Goal: Information Seeking & Learning: Learn about a topic

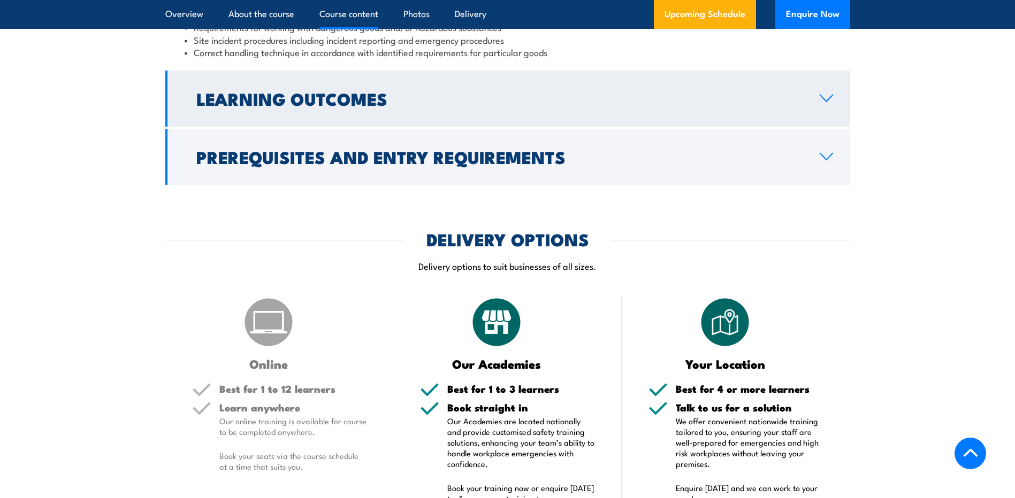
scroll to position [1016, 0]
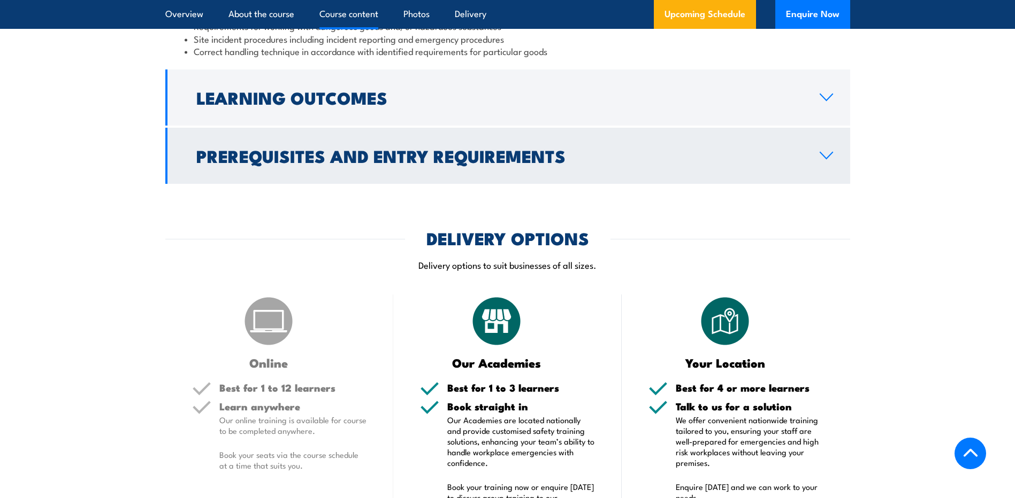
click at [482, 184] on link "Prerequisites and Entry Requirements" at bounding box center [507, 156] width 685 height 56
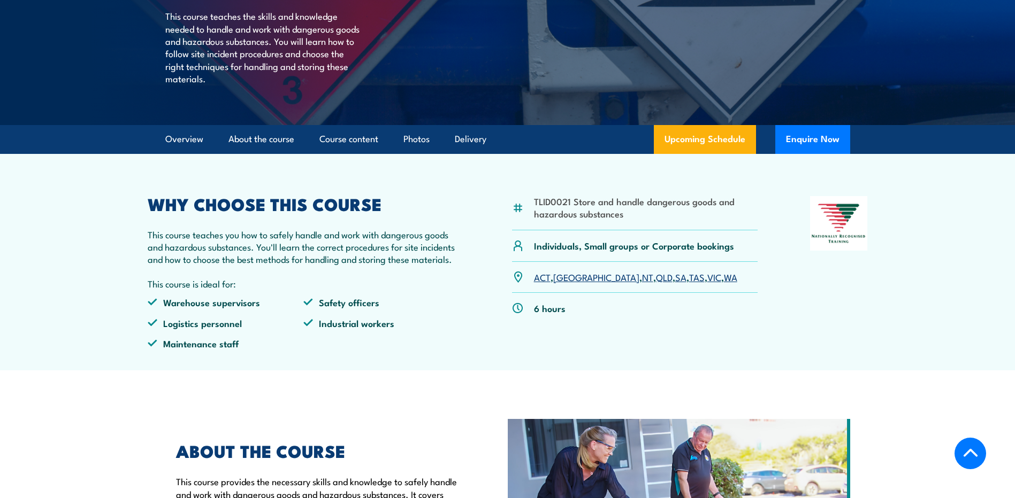
scroll to position [267, 0]
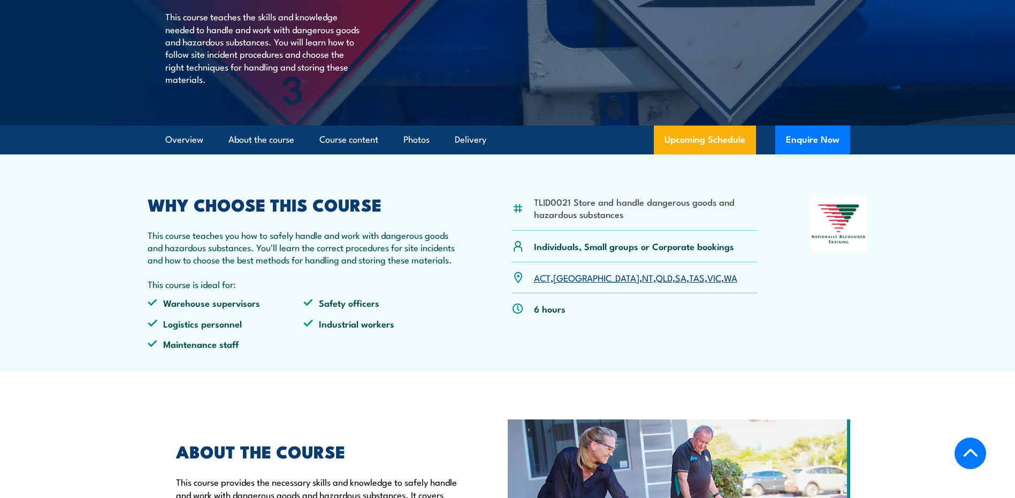
click at [656, 284] on link "QLD" at bounding box center [664, 277] width 17 height 13
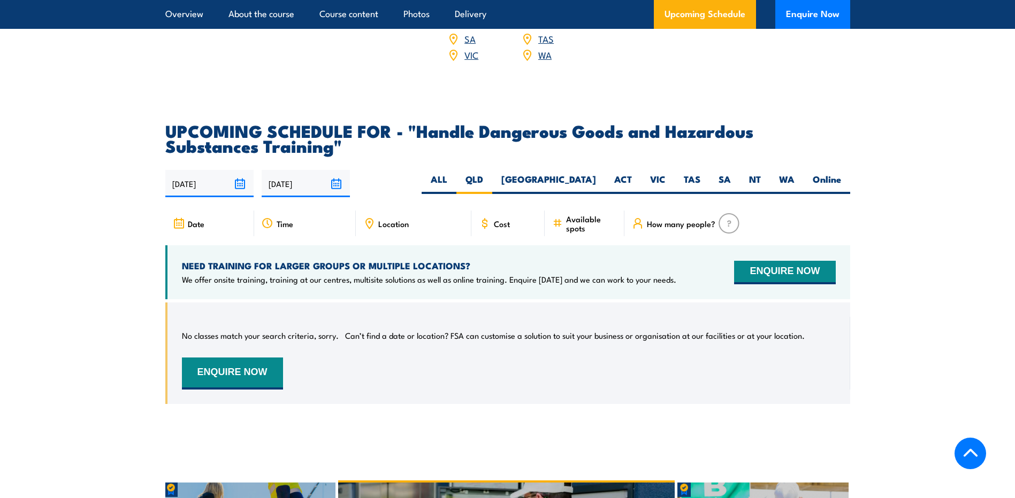
scroll to position [1577, 0]
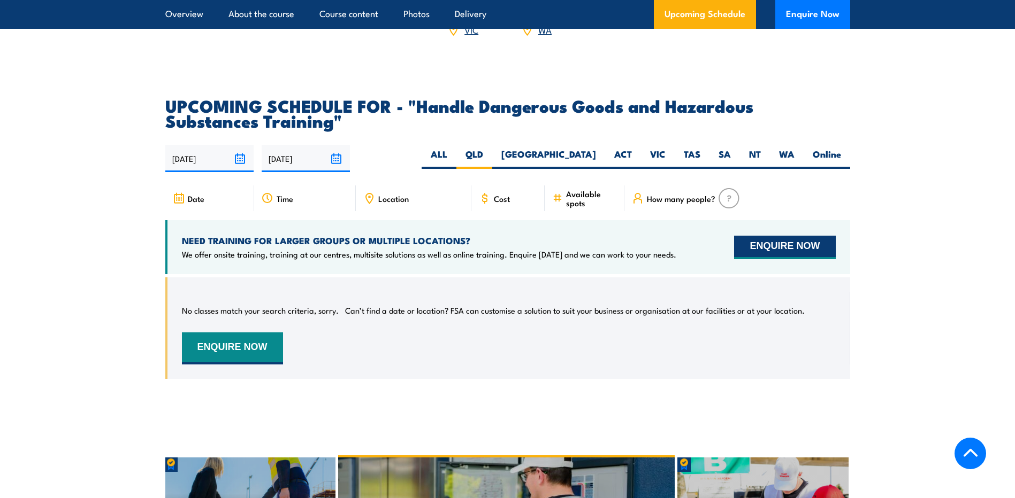
click at [785, 256] on button "ENQUIRE NOW" at bounding box center [784, 248] width 101 height 24
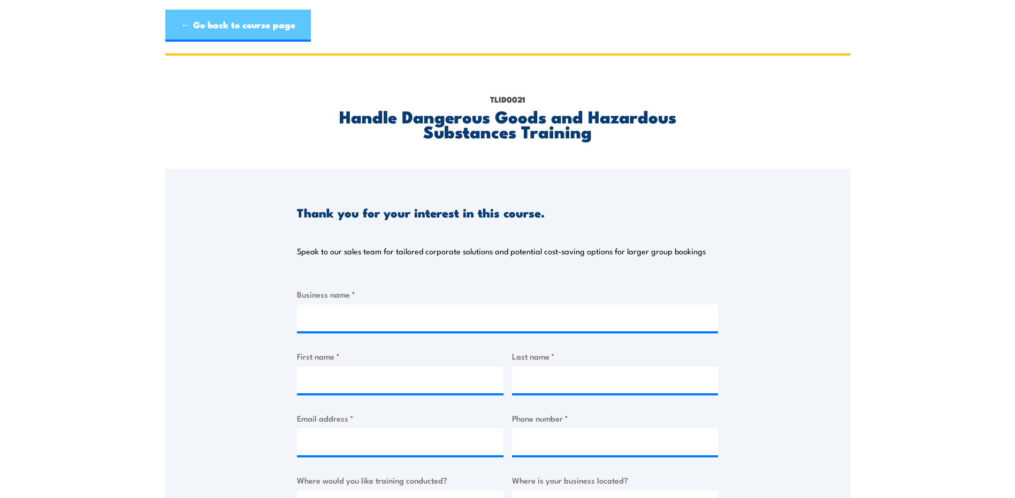
click at [243, 20] on link "← Go back to course page" at bounding box center [237, 26] width 145 height 32
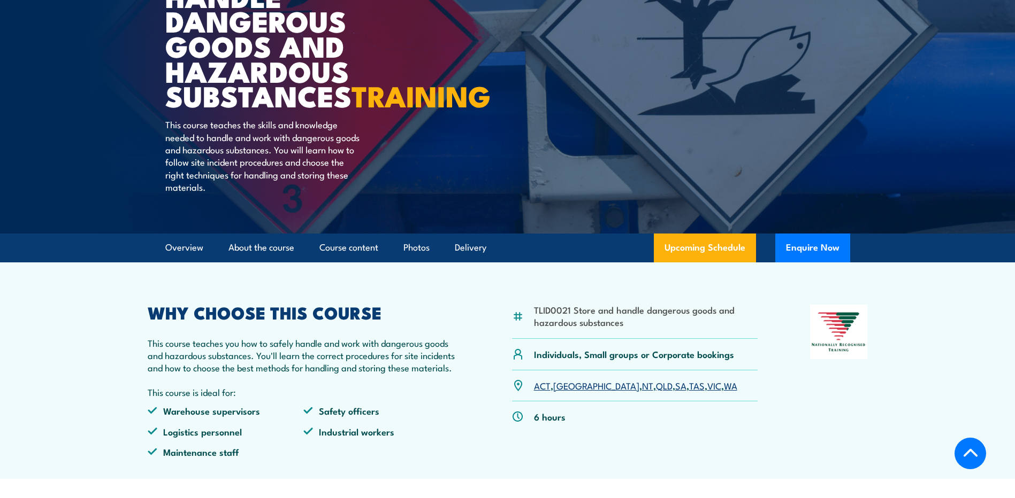
scroll to position [186, 0]
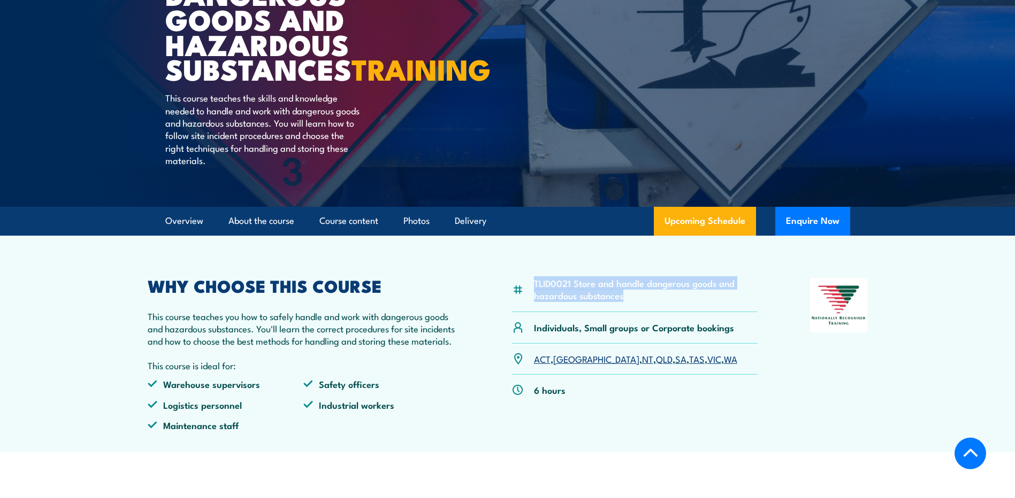
drag, startPoint x: 534, startPoint y: 307, endPoint x: 624, endPoint y: 321, distance: 91.5
click at [624, 302] on li "TLID0021 Store and handle dangerous goods and hazardous substances" at bounding box center [646, 289] width 224 height 25
copy li "TLID0021 Store and handle dangerous goods and hazardous substances"
click at [440, 98] on article "COURSES > HAZMAT Training and Spill Response Store And Handle Dangerous Goods a…" at bounding box center [507, 10] width 685 height 393
